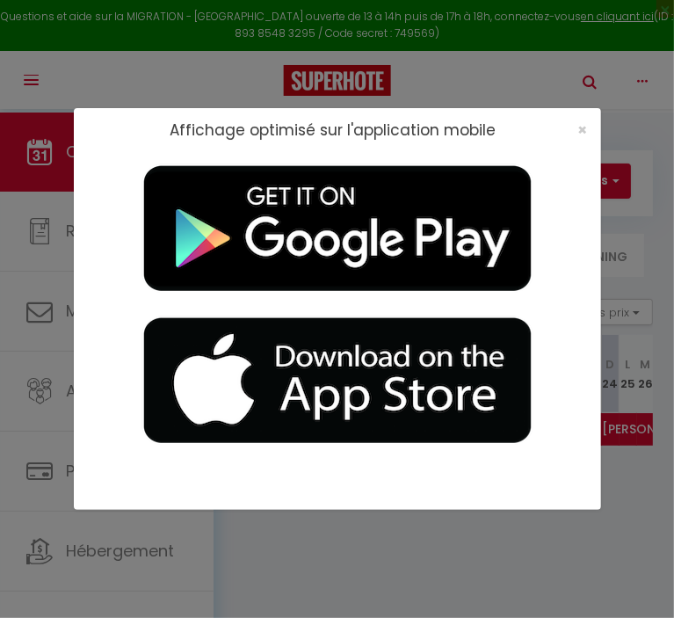
click at [576, 131] on div "×" at bounding box center [577, 130] width 44 height 18
click at [582, 132] on span "×" at bounding box center [583, 130] width 10 height 22
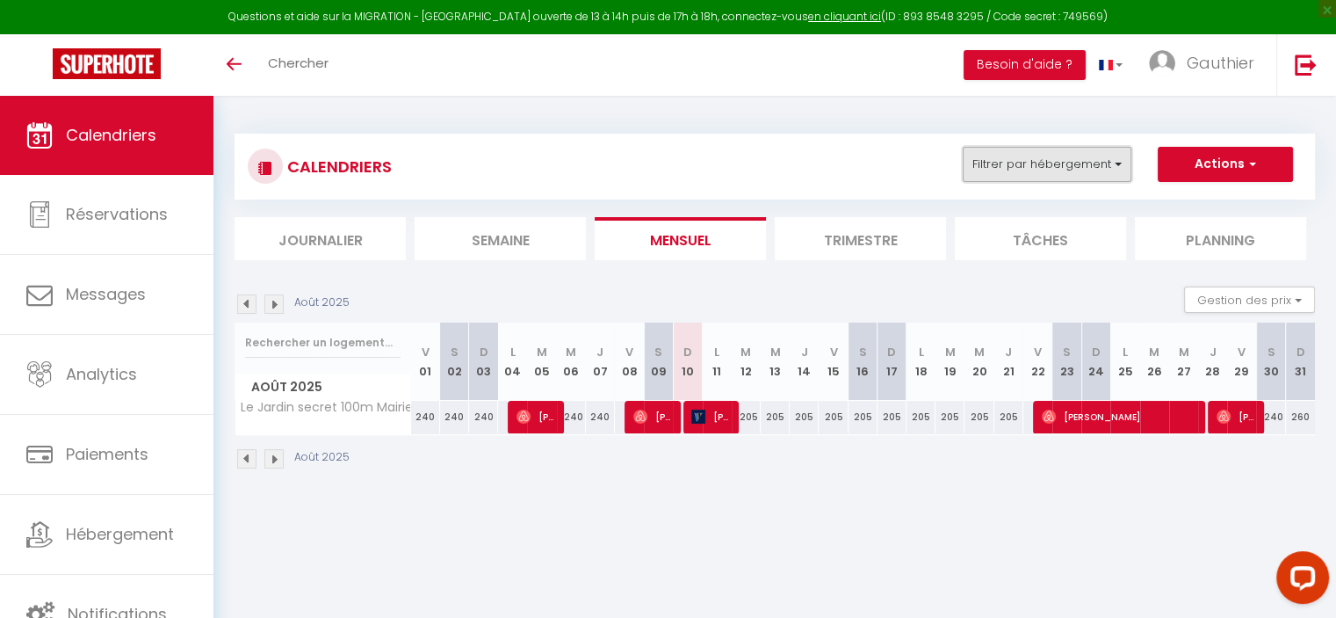
click at [673, 163] on button "Filtrer par hébergement" at bounding box center [1047, 164] width 169 height 35
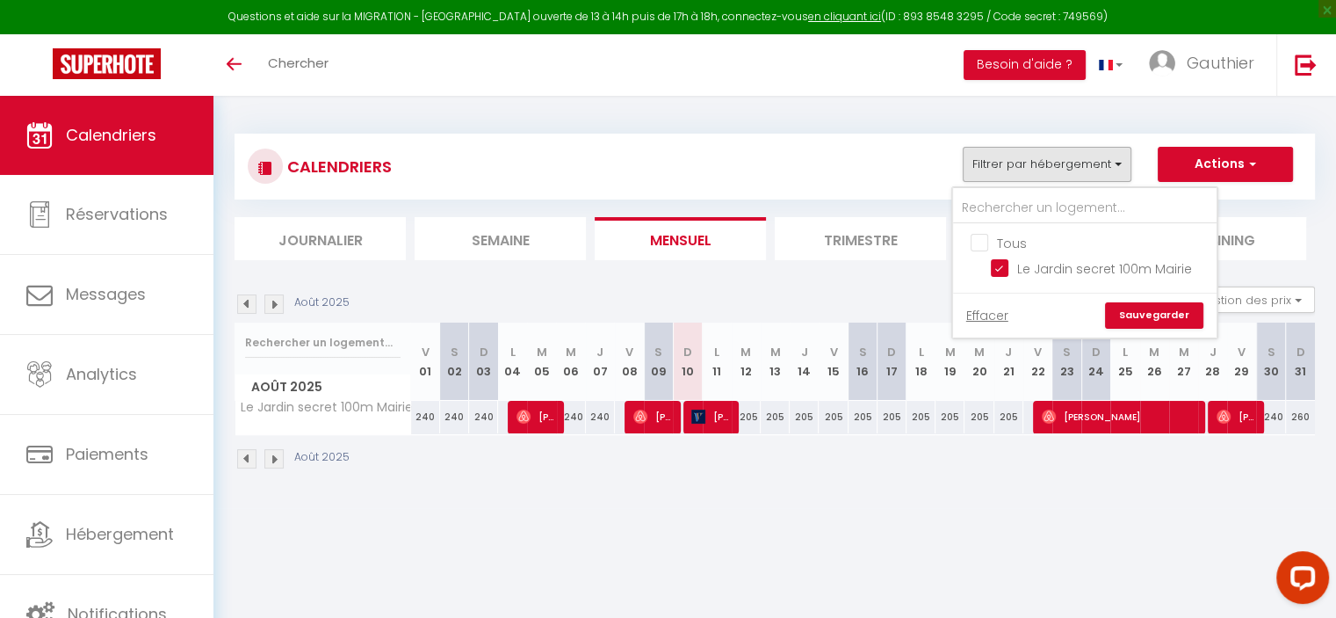
click at [673, 237] on input "Tous" at bounding box center [1103, 242] width 264 height 18
click at [673, 238] on input "Tous" at bounding box center [1103, 242] width 264 height 18
checkbox input "false"
click at [673, 166] on div "CALENDRIERS Filtrer par hébergement Tous Le Jardin secret 100m Mairie Effacer S…" at bounding box center [775, 167] width 1054 height 40
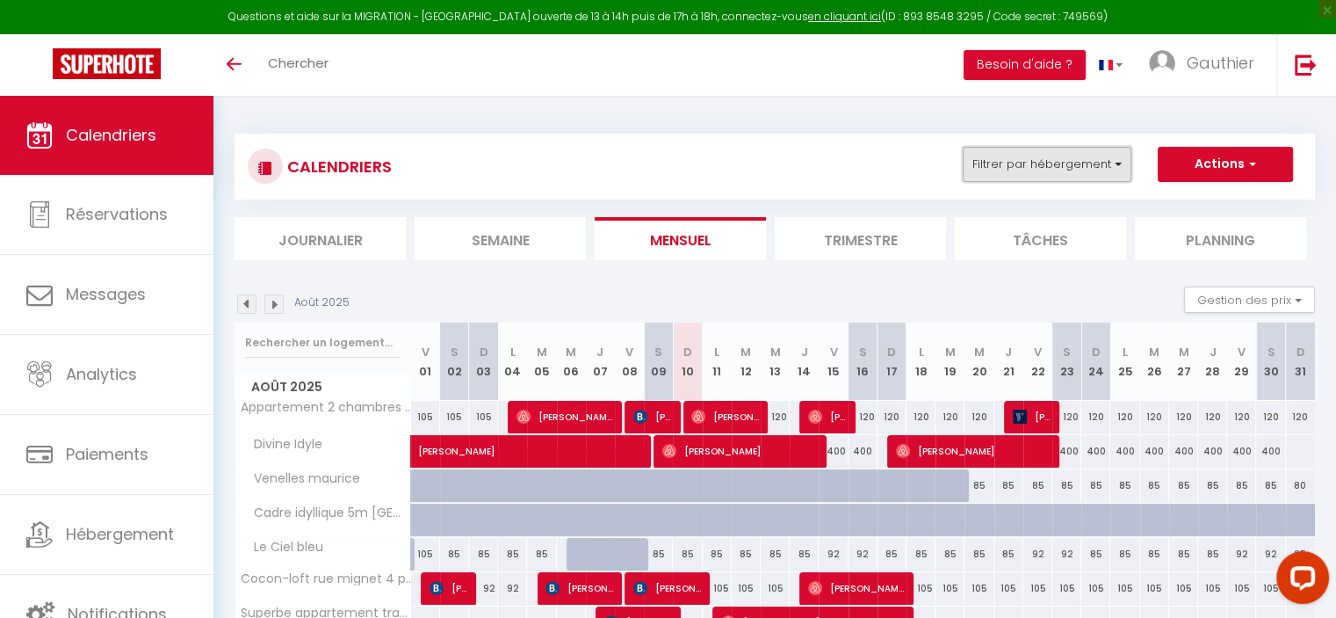
click at [1056, 161] on button "Filtrer par hébergement" at bounding box center [1047, 164] width 169 height 35
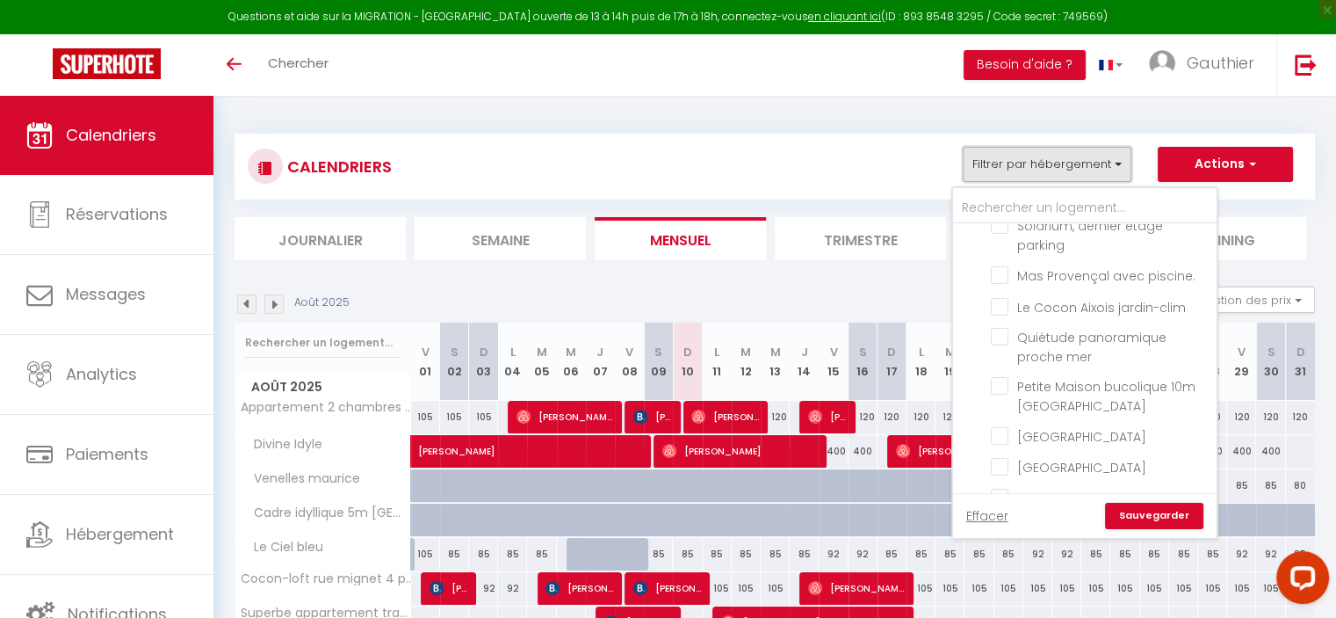
scroll to position [439, 0]
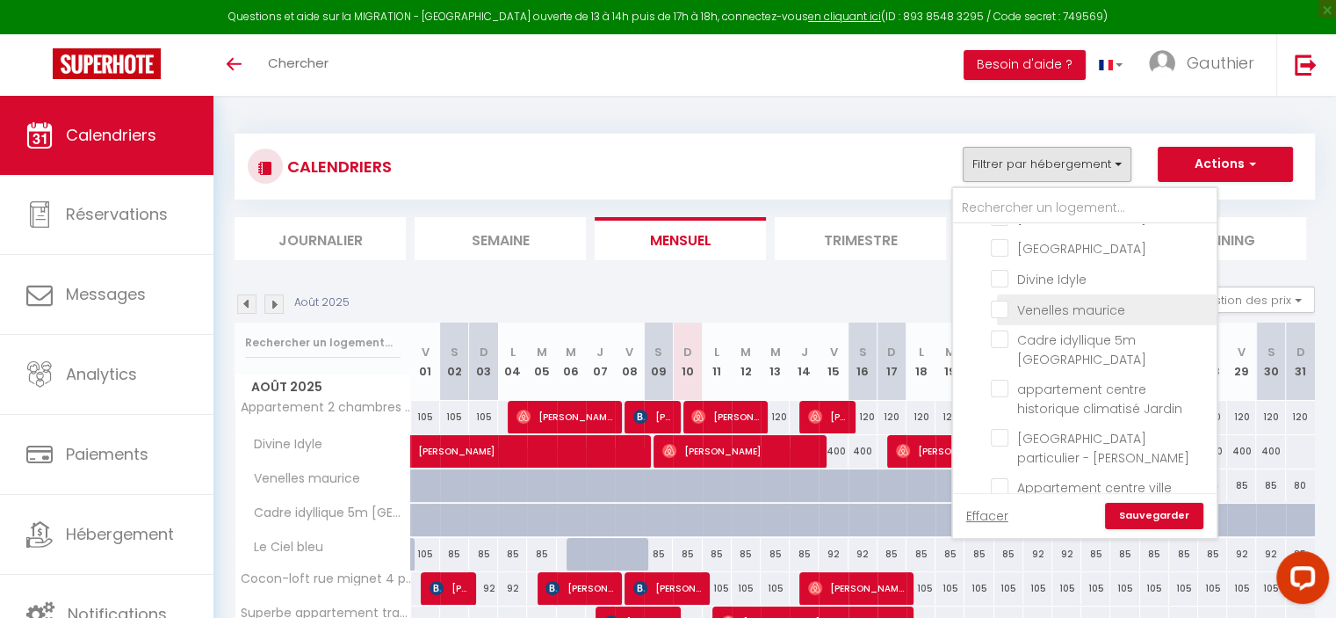
click at [1101, 308] on input "Venelles maurice" at bounding box center [1101, 309] width 220 height 18
checkbox input "true"
checkbox input "false"
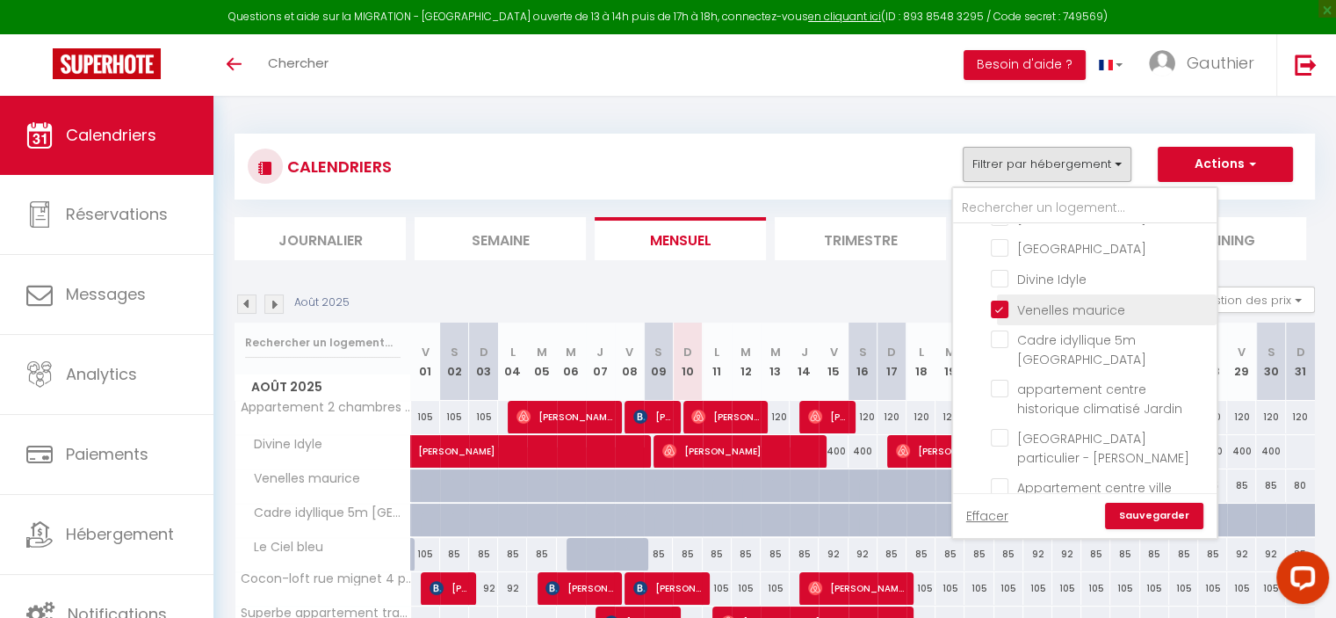
checkbox input "false"
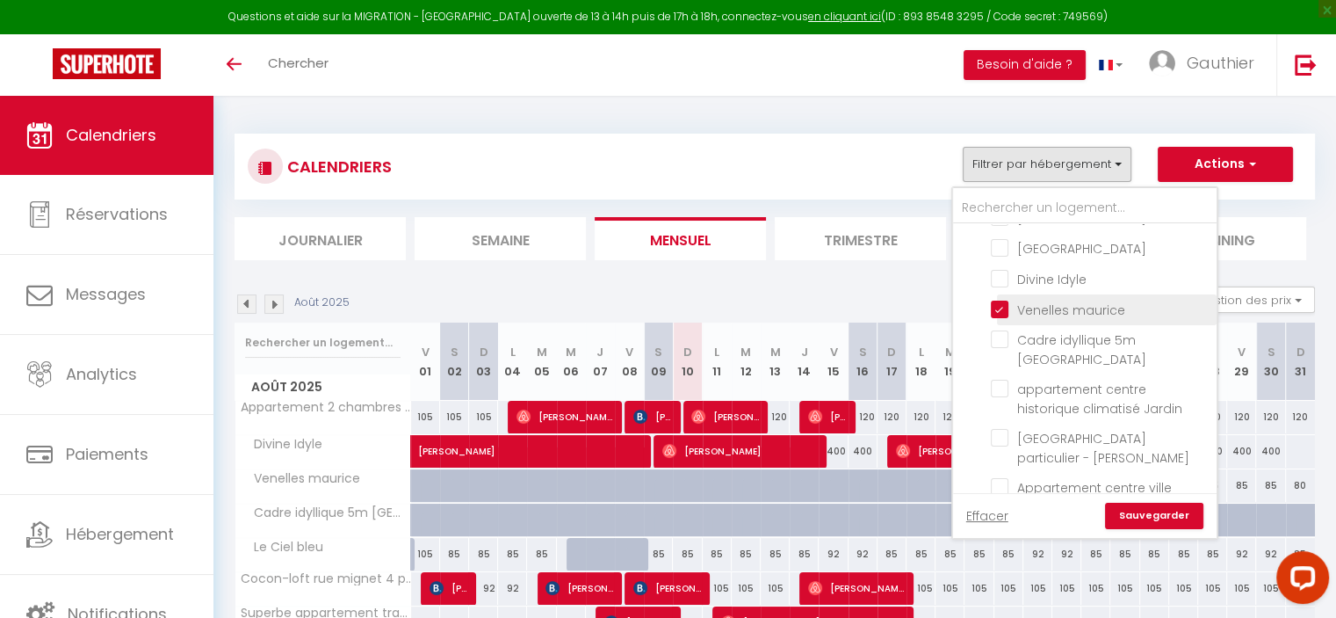
checkbox input "false"
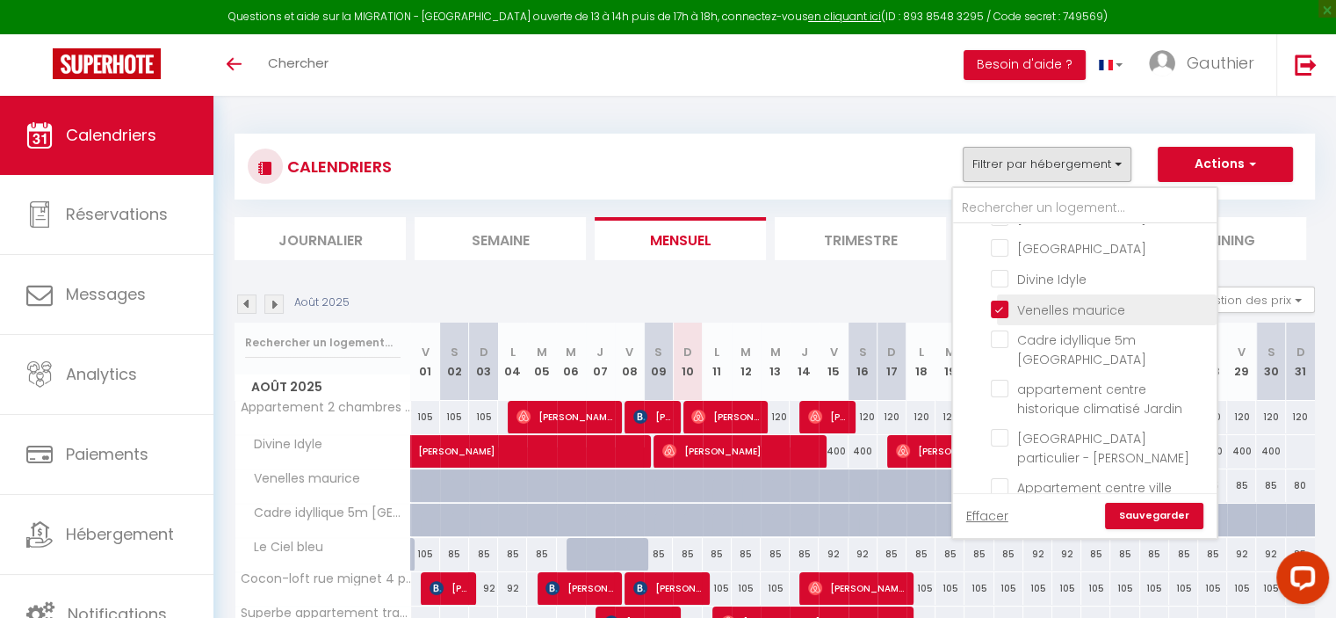
checkbox input "false"
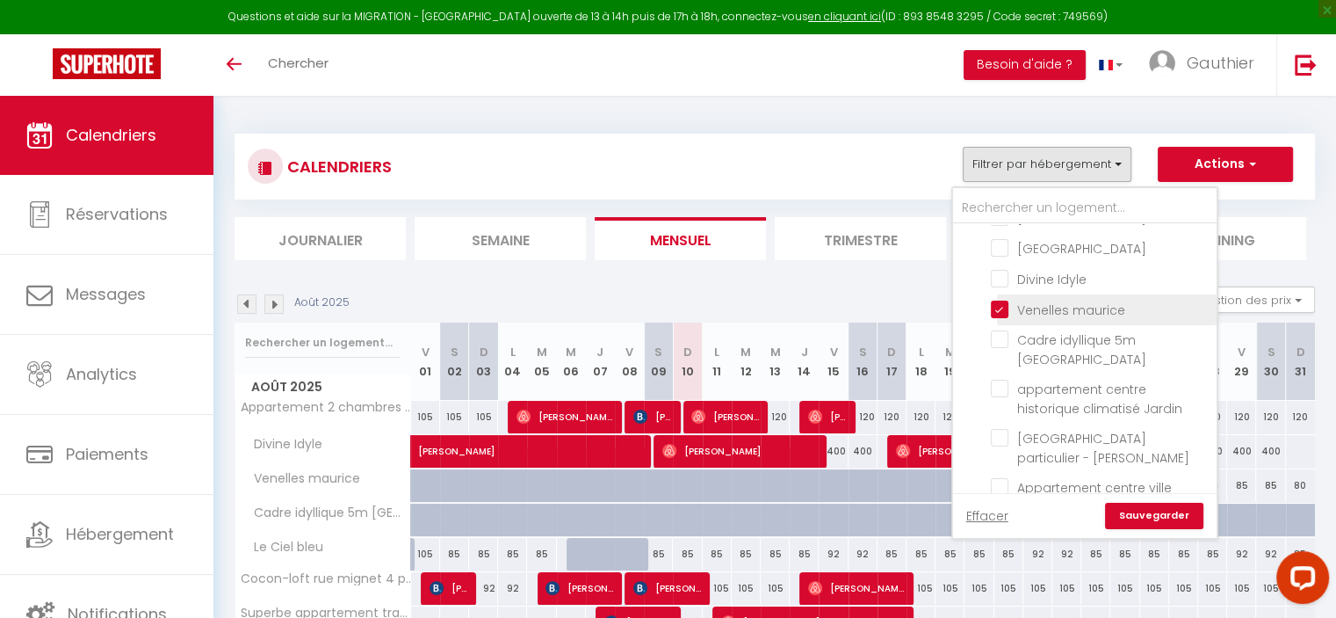
checkbox input "false"
click at [1132, 520] on link "Sauvegarder" at bounding box center [1154, 515] width 98 height 26
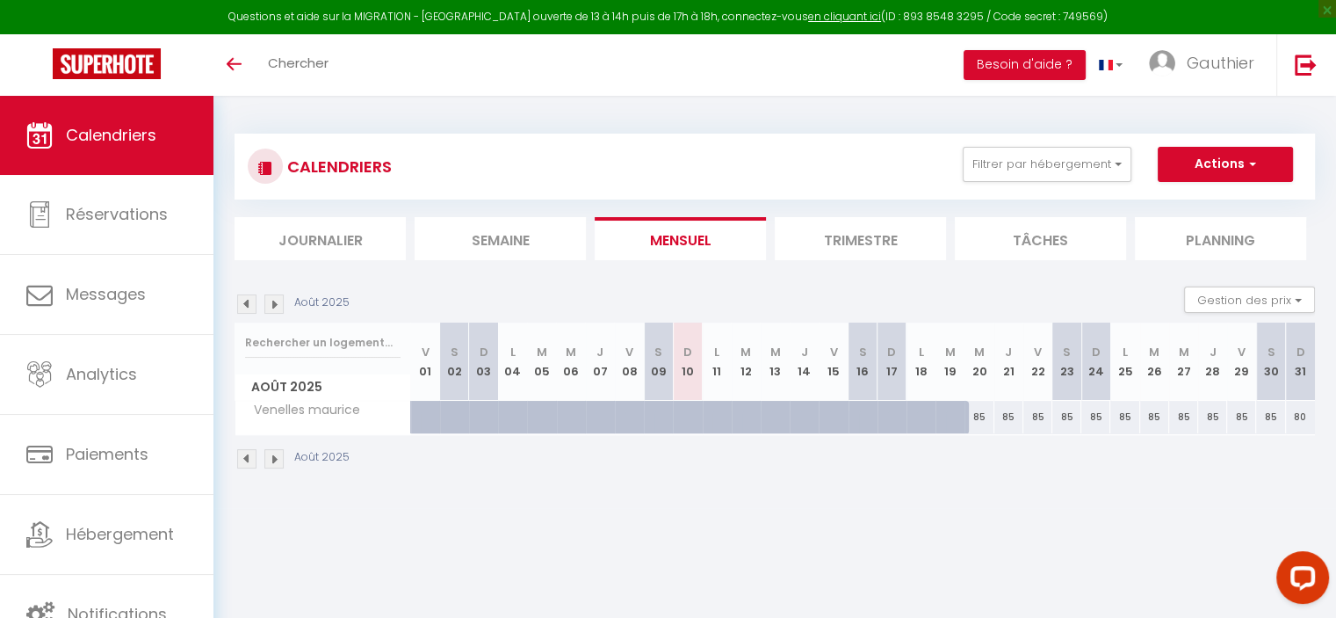
click at [513, 520] on body "Questions et aide sur la MIGRATION - [GEOGRAPHIC_DATA] ouverte de 13 à 14h puis…" at bounding box center [668, 405] width 1336 height 618
click at [1040, 167] on button "Filtrer par hébergement" at bounding box center [1047, 164] width 169 height 35
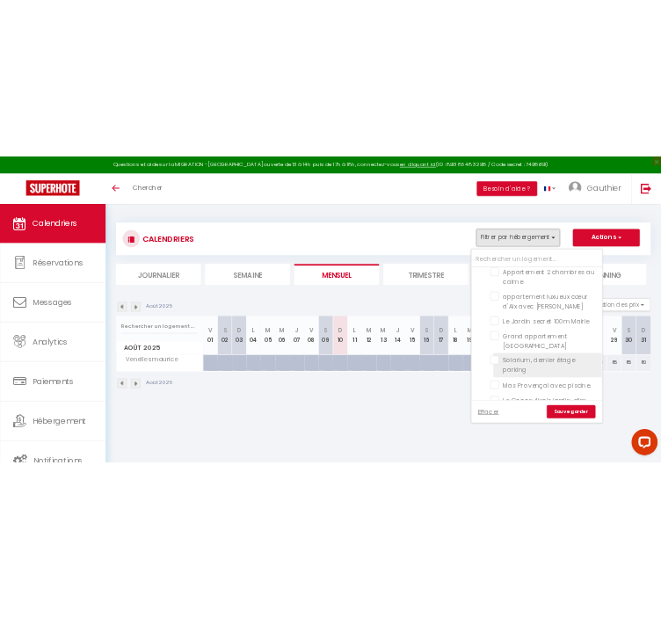
scroll to position [0, 0]
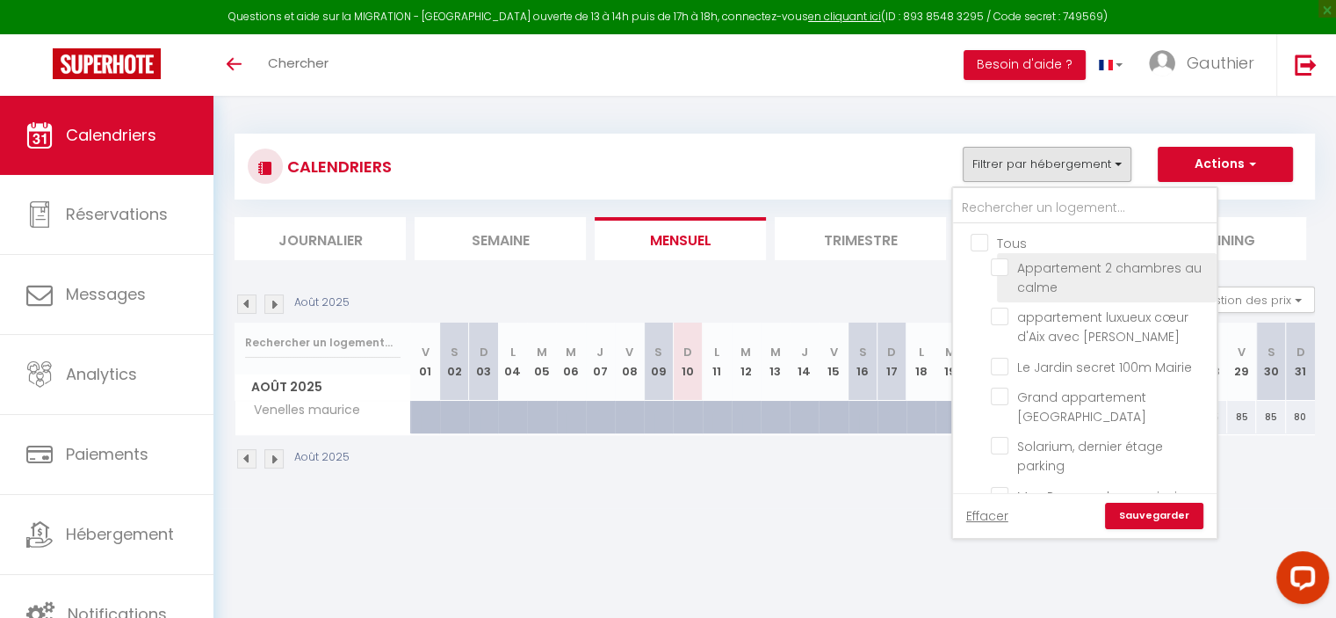
click at [999, 264] on input "Appartement 2 chambres au calme" at bounding box center [1101, 267] width 220 height 18
checkbox input "true"
checkbox input "false"
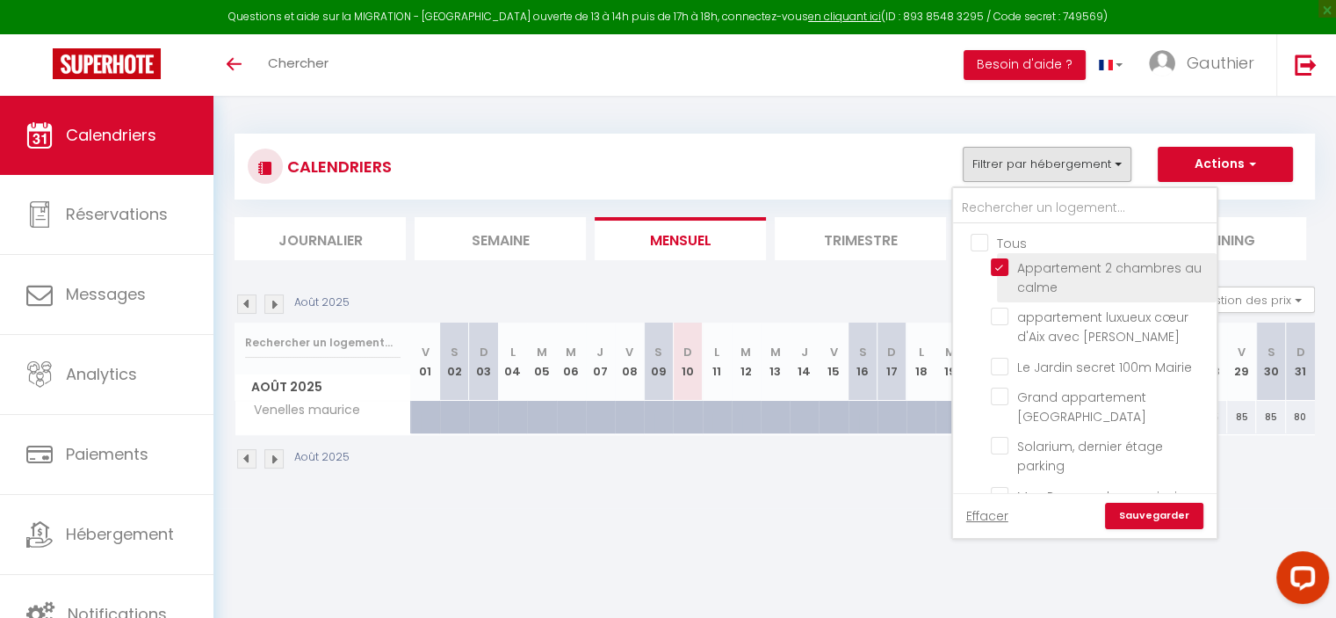
checkbox input "false"
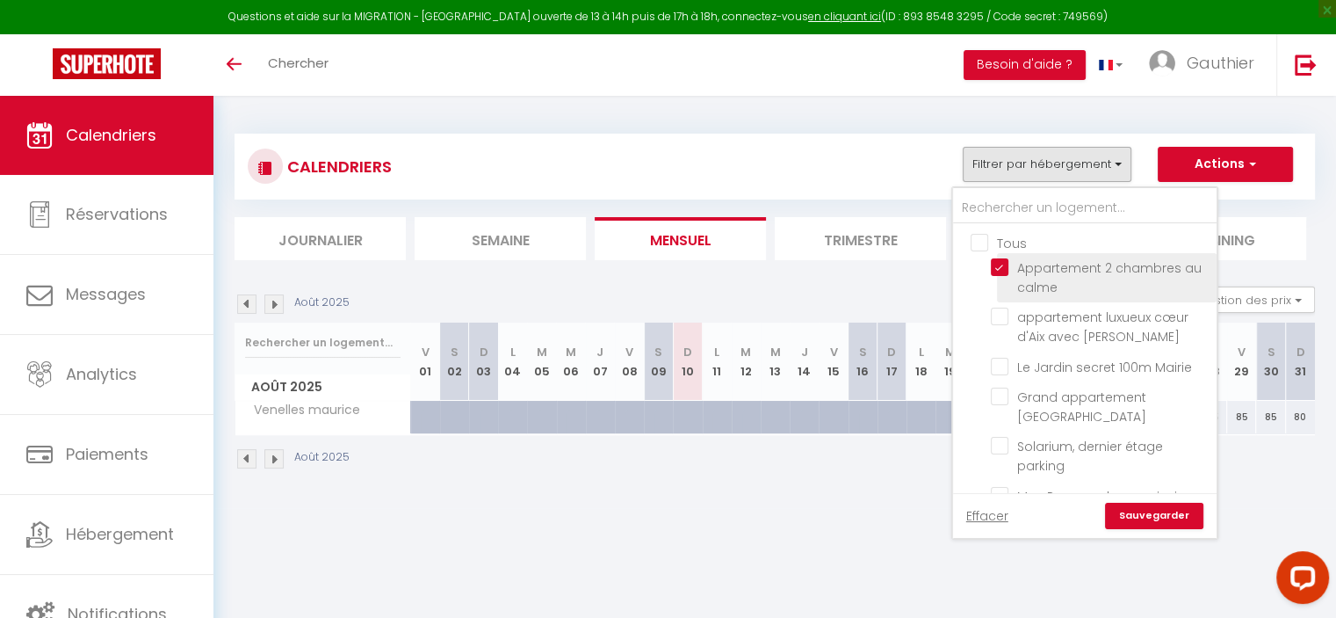
checkbox input "false"
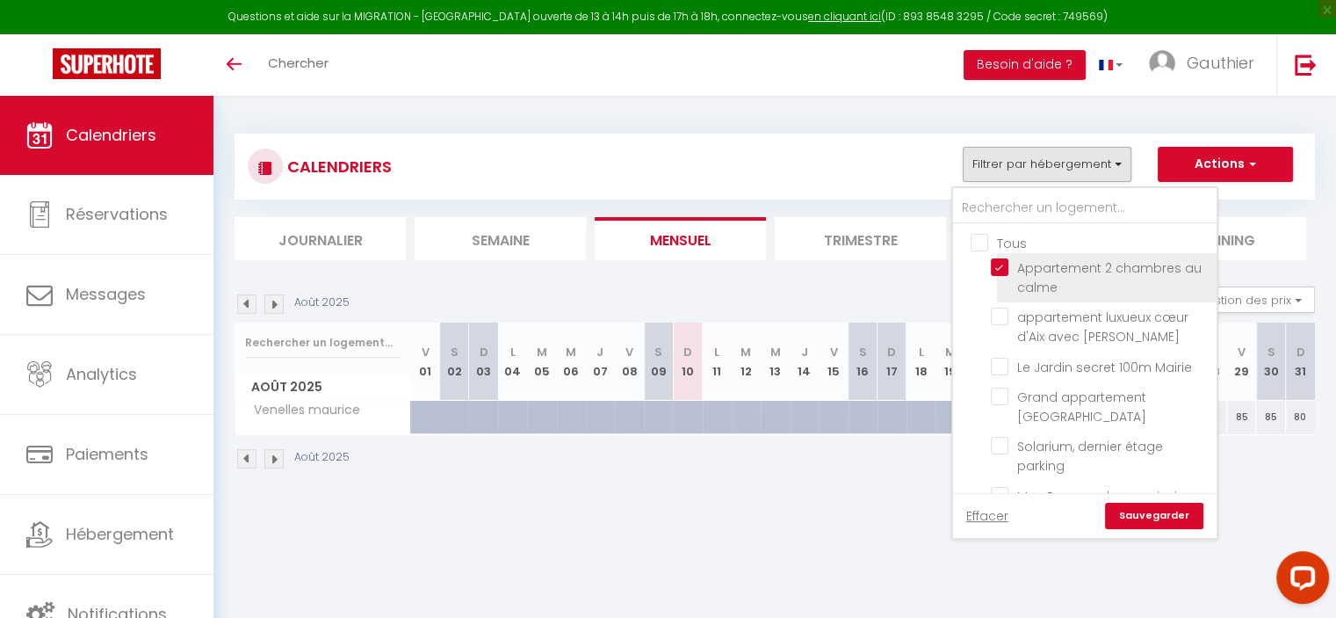
checkbox input "false"
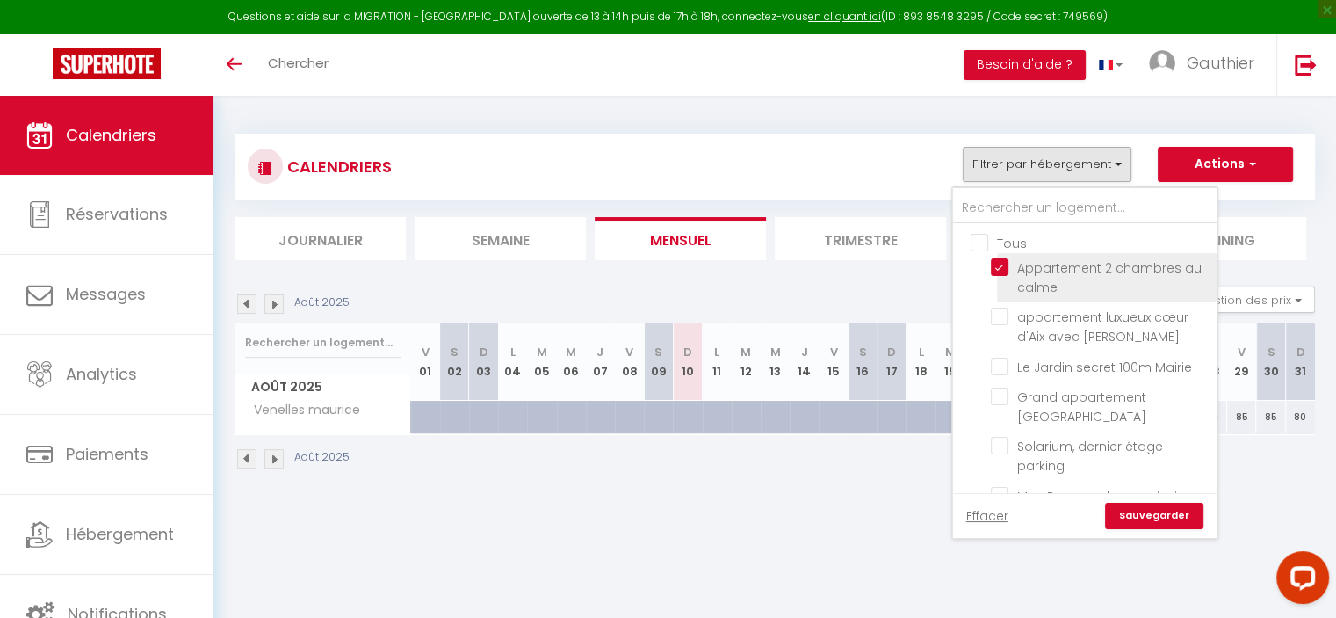
checkbox input "false"
click at [1144, 512] on link "Sauvegarder" at bounding box center [1154, 515] width 98 height 26
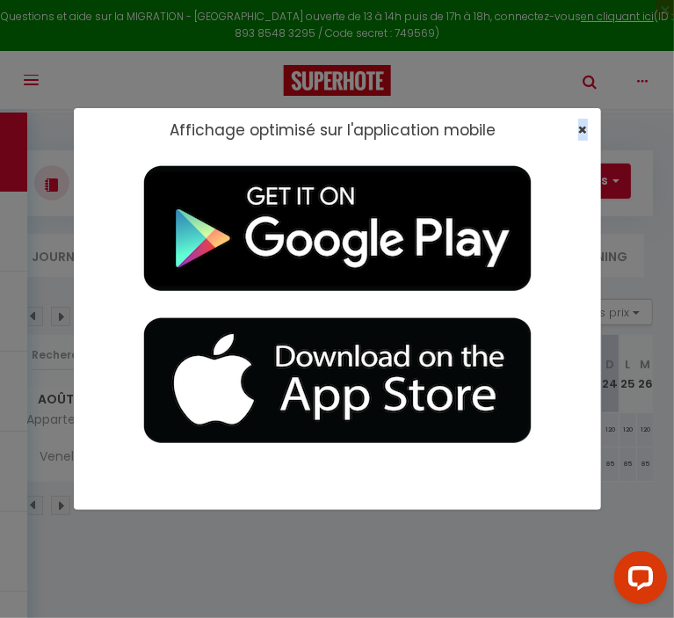
click at [584, 126] on div "×" at bounding box center [577, 130] width 44 height 18
click at [583, 126] on span "×" at bounding box center [583, 130] width 10 height 22
